Goal: Task Accomplishment & Management: Complete application form

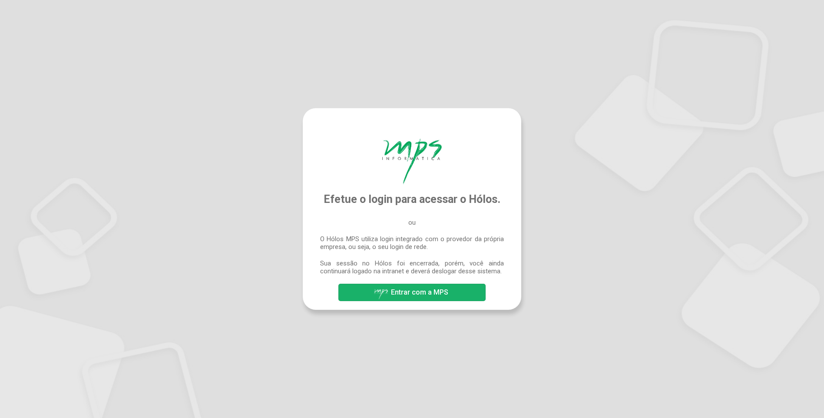
drag, startPoint x: 424, startPoint y: 293, endPoint x: 830, endPoint y: 98, distance: 449.9
click at [424, 293] on span "Entrar com a MPS" at bounding box center [419, 292] width 57 height 8
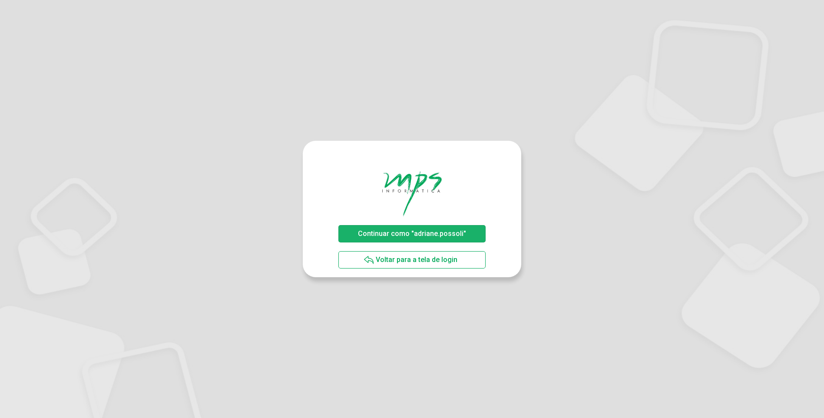
click at [426, 234] on span "Continuar como "adriane.possoli"" at bounding box center [412, 233] width 108 height 8
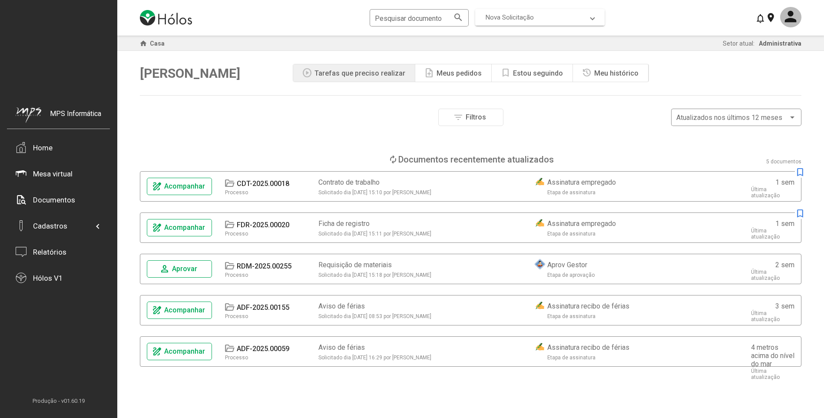
click at [595, 16] on mat-expansion-panel-header "Nova Solicitação" at bounding box center [539, 17] width 129 height 17
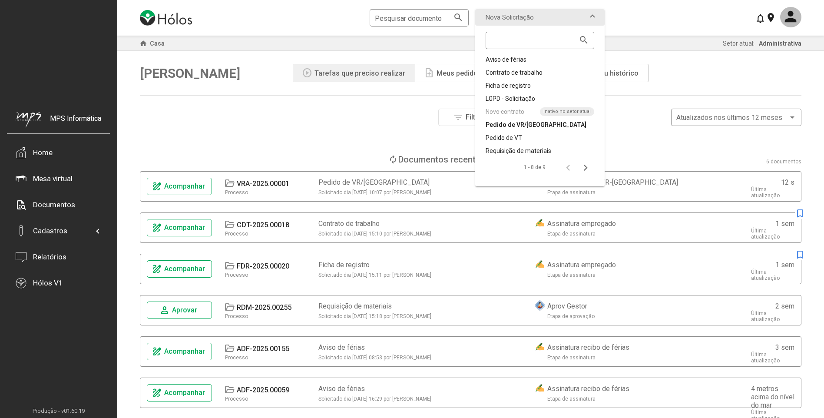
click at [513, 127] on div "Pedido de VR/VA" at bounding box center [540, 124] width 109 height 9
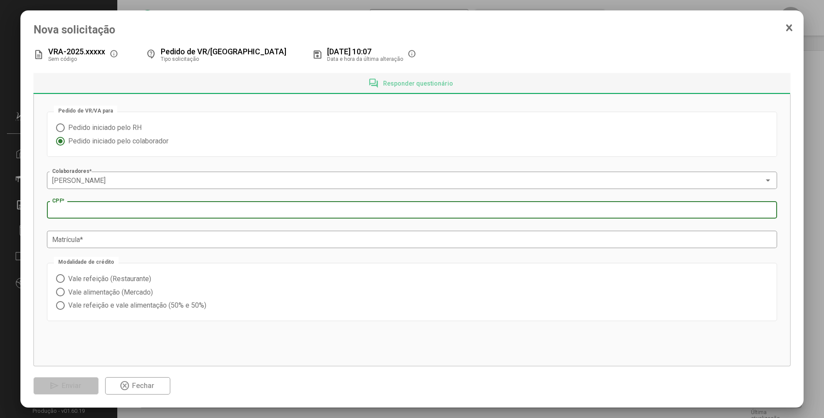
click at [115, 209] on input "CPF *" at bounding box center [411, 210] width 719 height 8
type input "**********"
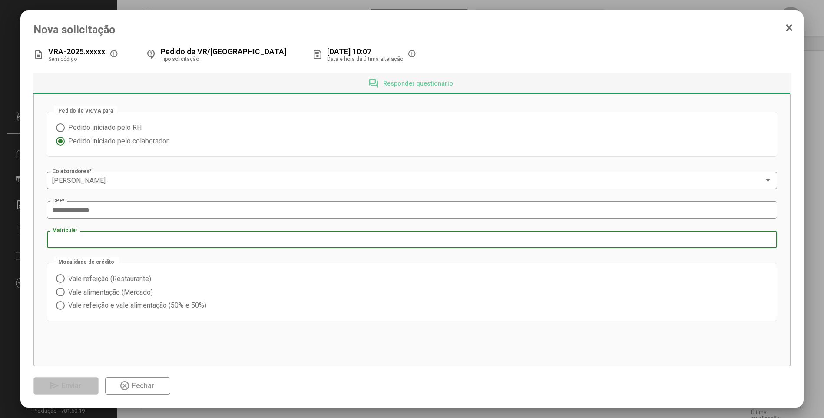
click at [103, 241] on input "Matrícula *" at bounding box center [411, 240] width 719 height 8
type input "***"
click at [62, 279] on span at bounding box center [60, 278] width 9 height 9
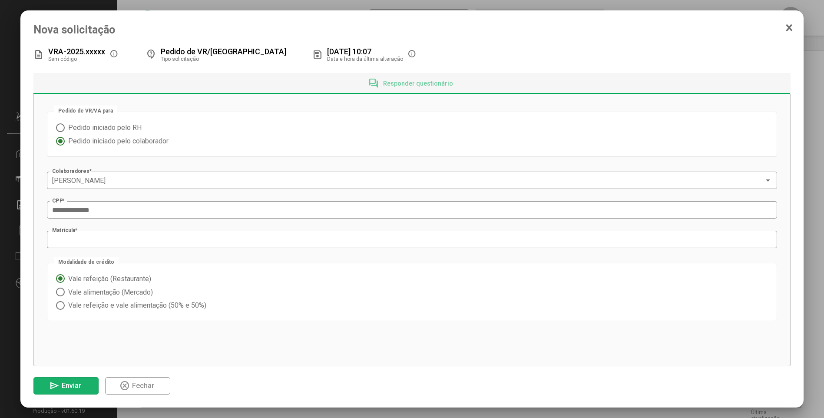
click at [76, 387] on span "Enviar" at bounding box center [72, 385] width 20 height 8
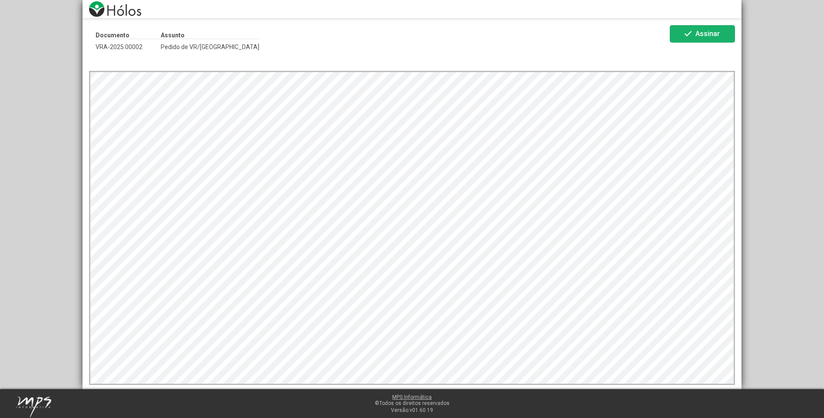
click at [717, 32] on span "Assinar" at bounding box center [707, 34] width 24 height 8
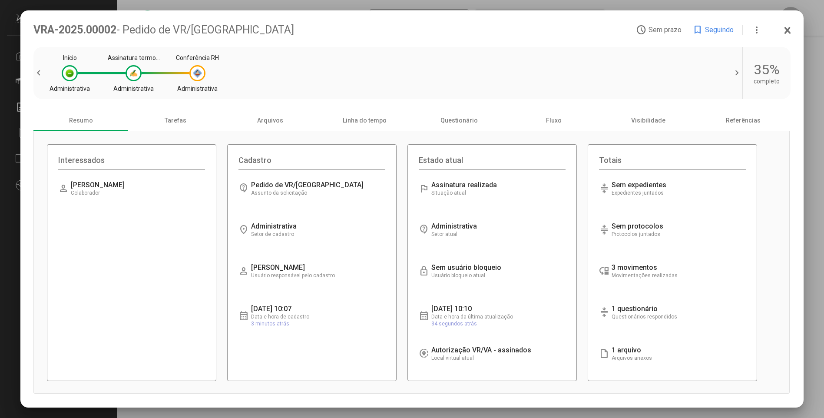
click at [787, 30] on icon at bounding box center [787, 30] width 5 height 6
